Goal: Navigation & Orientation: Find specific page/section

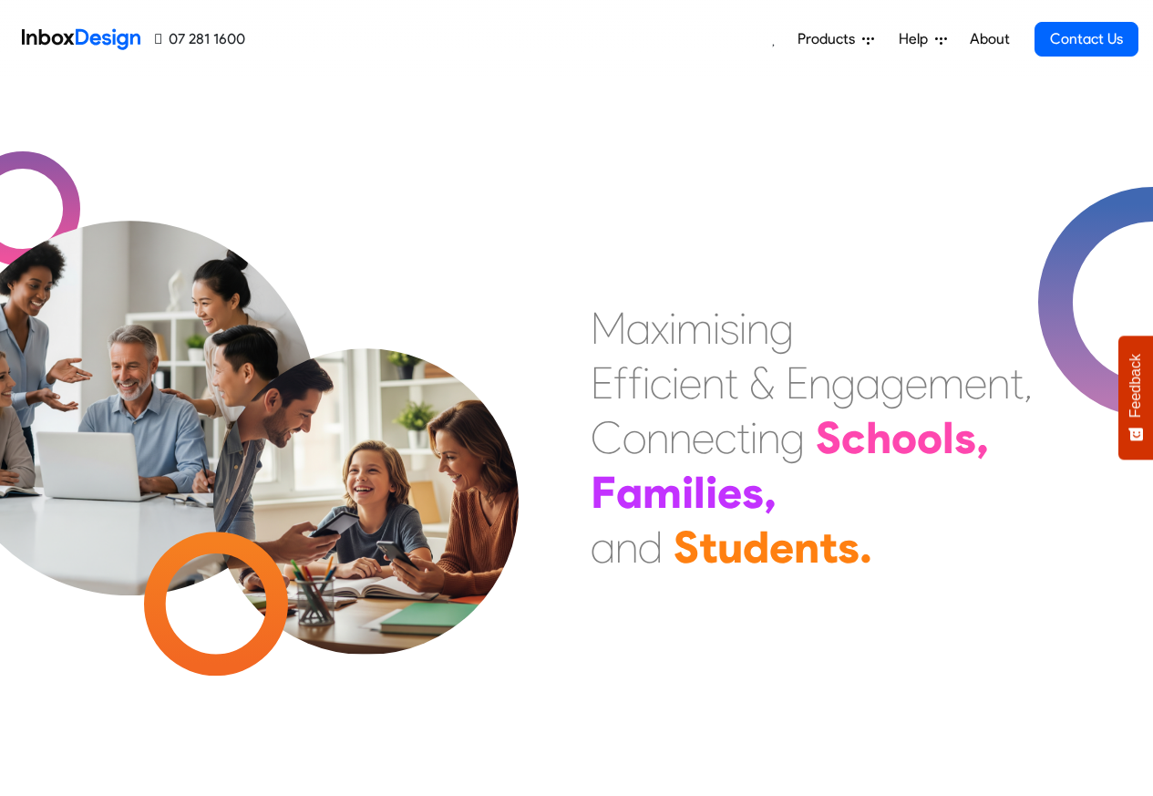
click at [990, 39] on link "About" at bounding box center [989, 39] width 50 height 36
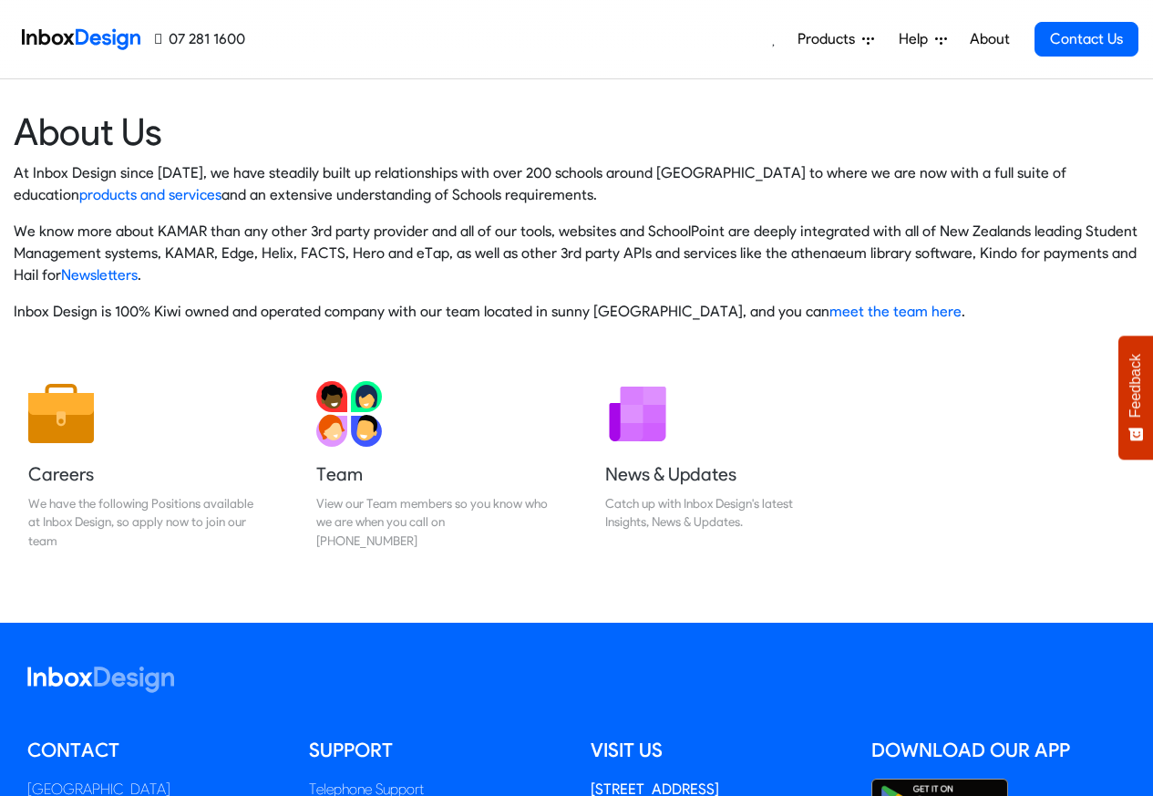
click at [989, 39] on link "About" at bounding box center [989, 39] width 50 height 36
